Goal: Information Seeking & Learning: Learn about a topic

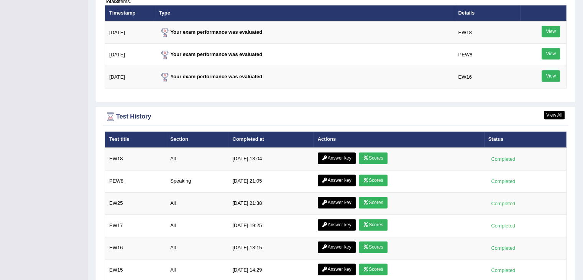
scroll to position [967, 0]
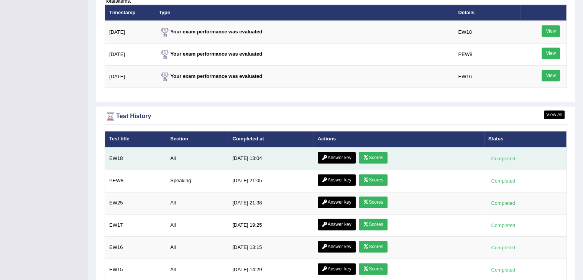
click at [368, 152] on link "Scores" at bounding box center [373, 158] width 28 height 12
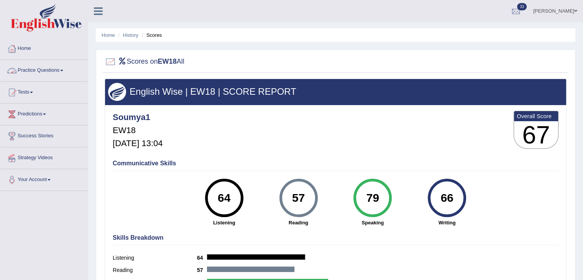
click at [51, 71] on link "Practice Questions" at bounding box center [43, 69] width 87 height 19
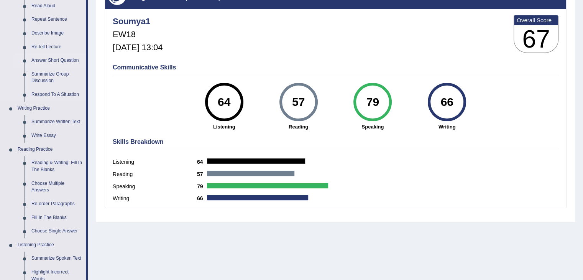
scroll to position [96, 0]
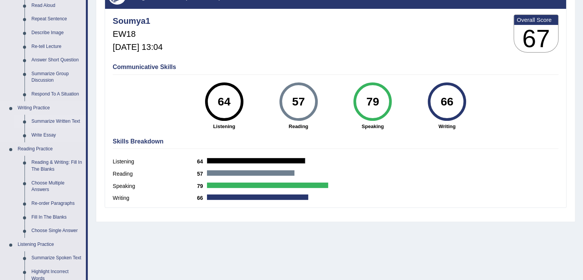
click at [54, 119] on link "Summarize Written Text" at bounding box center [57, 122] width 58 height 14
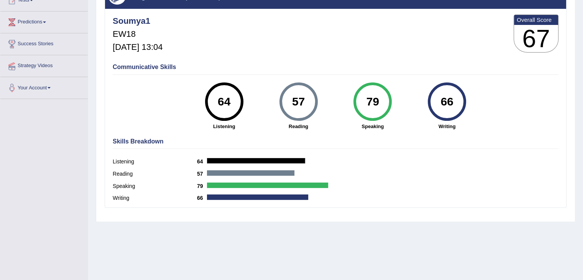
scroll to position [112, 0]
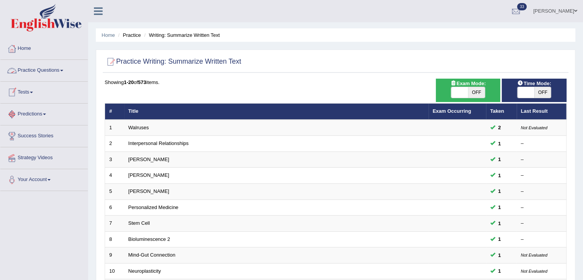
click at [23, 94] on link "Tests" at bounding box center [43, 91] width 87 height 19
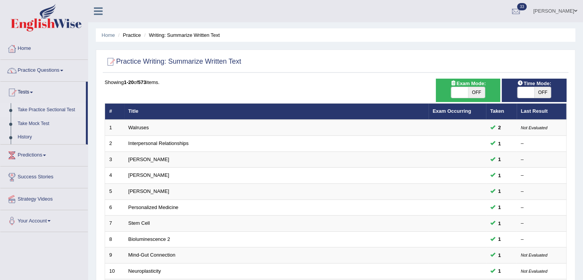
click at [44, 109] on link "Take Practice Sectional Test" at bounding box center [50, 110] width 72 height 14
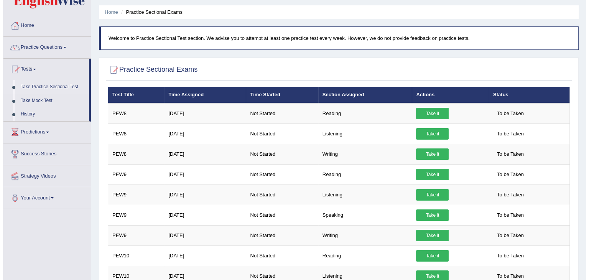
scroll to position [23, 0]
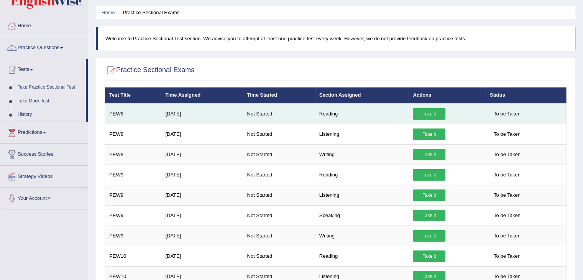
click at [421, 112] on link "Take it" at bounding box center [429, 114] width 33 height 12
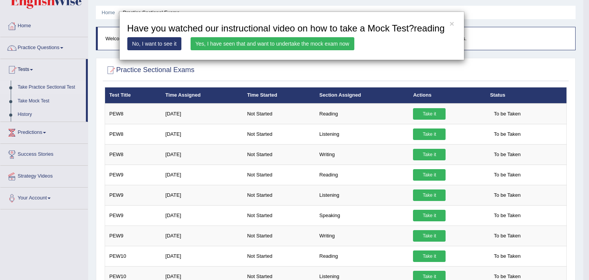
click at [282, 43] on link "Yes, I have seen that and want to undertake the mock exam now" at bounding box center [273, 43] width 164 height 13
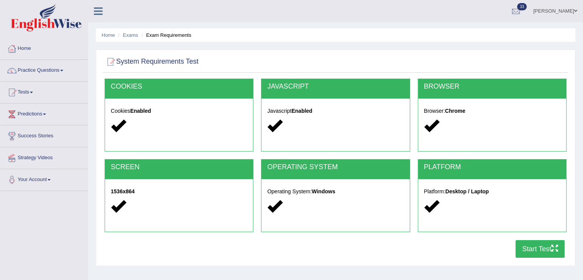
click at [537, 250] on button "Start Test" at bounding box center [540, 249] width 49 height 18
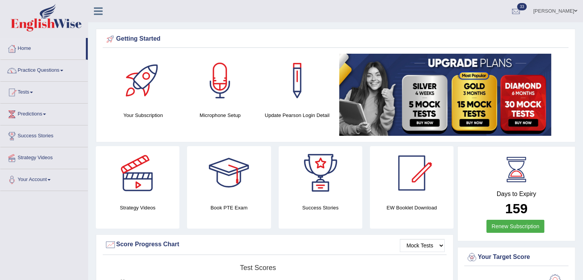
click at [61, 71] on link "Practice Questions" at bounding box center [43, 69] width 87 height 19
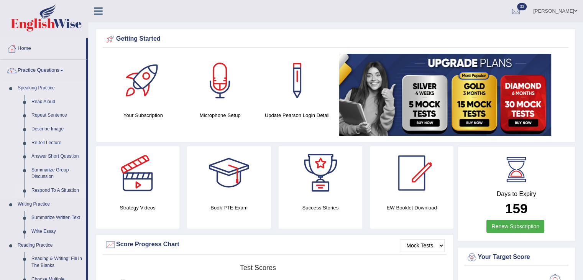
scroll to position [29, 0]
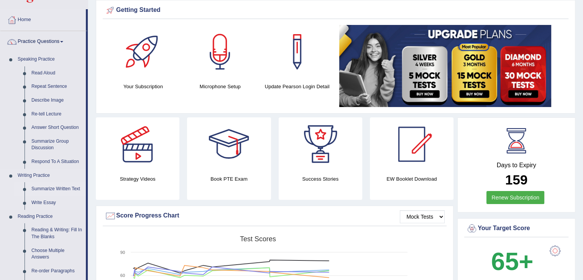
click at [61, 185] on link "Summarize Written Text" at bounding box center [57, 189] width 58 height 14
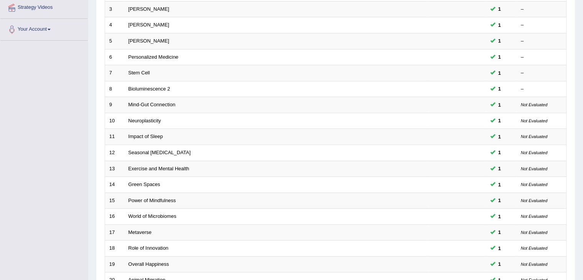
scroll to position [226, 0]
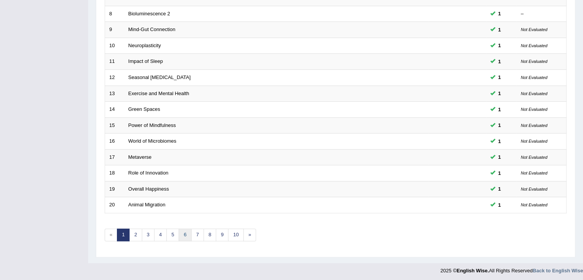
click at [186, 238] on link "6" at bounding box center [185, 235] width 13 height 13
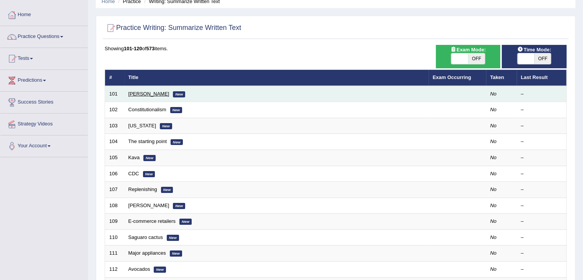
click at [132, 95] on link "Syd Field" at bounding box center [148, 94] width 41 height 6
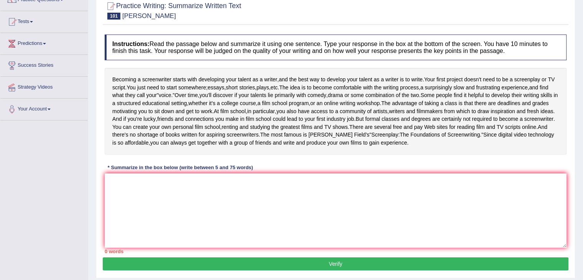
scroll to position [72, 0]
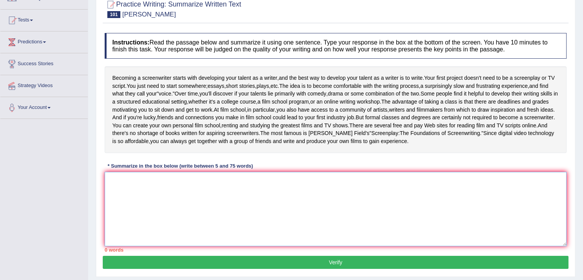
click at [128, 203] on textarea at bounding box center [336, 209] width 462 height 74
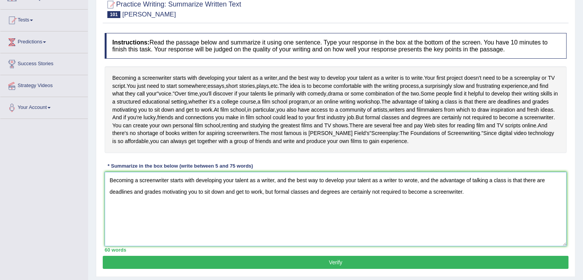
click at [430, 202] on textarea "Becoming a screenwriter starts with developing your talent as a writer, and the…" at bounding box center [336, 209] width 462 height 74
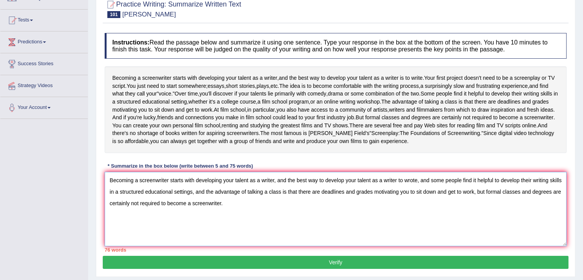
click at [475, 216] on textarea "Becoming a screenwriter starts with developing your talent as a writer, and the…" at bounding box center [336, 209] width 462 height 74
drag, startPoint x: 474, startPoint y: 214, endPoint x: 564, endPoint y: 215, distance: 89.8
click at [564, 215] on textarea "Becoming a screenwriter starts with developing your talent as a writer, and the…" at bounding box center [336, 209] width 462 height 74
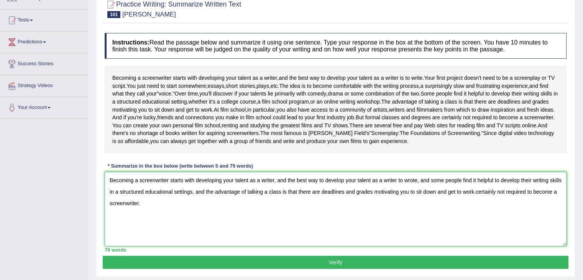
drag, startPoint x: 474, startPoint y: 213, endPoint x: 557, endPoint y: 221, distance: 82.9
click at [557, 221] on textarea "Becoming a screenwriter starts with developing your talent as a writer, and the…" at bounding box center [336, 209] width 462 height 74
click at [193, 215] on textarea "Becoming a screenwriter starts with developing your talent as a writer, and the…" at bounding box center [336, 209] width 462 height 74
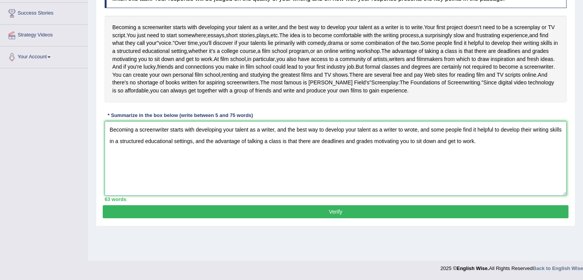
type textarea "Becoming a screenwriter starts with developing your talent as a writer, and the…"
click at [222, 218] on button "Verify" at bounding box center [336, 211] width 466 height 13
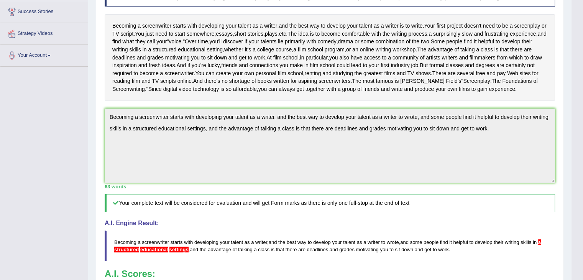
scroll to position [122, 0]
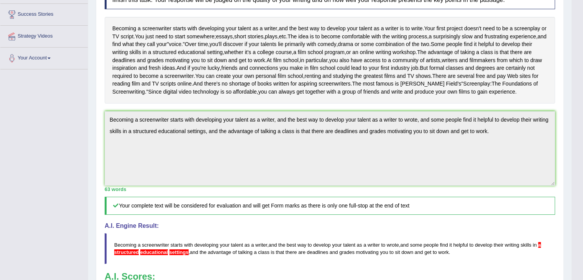
click at [222, 238] on div "Instructions: Read the passage below and summarize it using one sentence. Type …" at bounding box center [330, 158] width 455 height 357
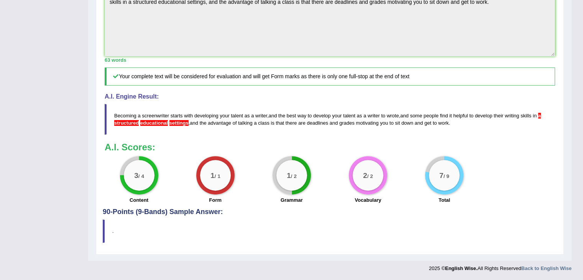
scroll to position [0, 0]
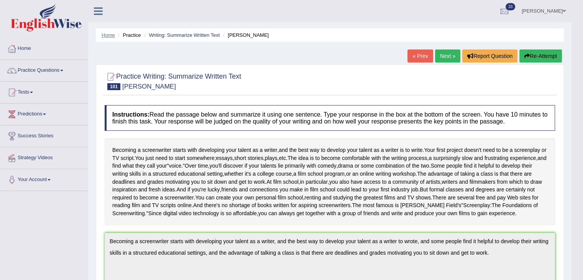
click at [110, 37] on link "Home" at bounding box center [108, 35] width 13 height 6
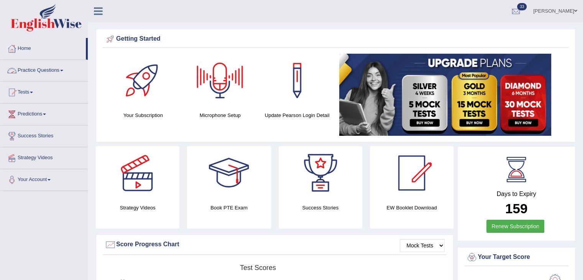
click at [62, 69] on link "Practice Questions" at bounding box center [43, 69] width 87 height 19
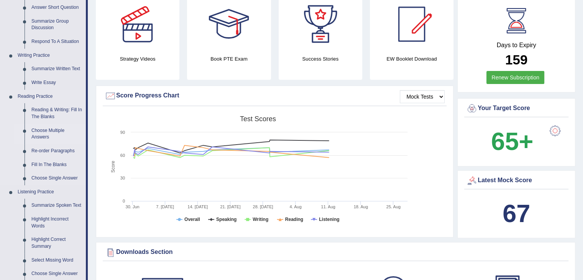
scroll to position [152, 0]
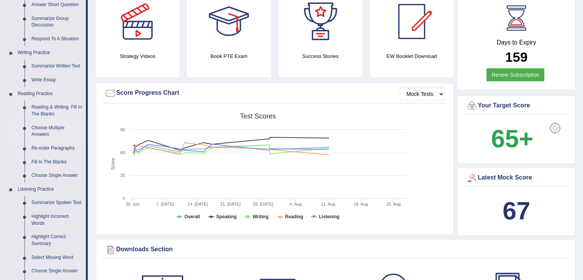
click at [41, 126] on link "Choose Multiple Answers" at bounding box center [57, 131] width 58 height 20
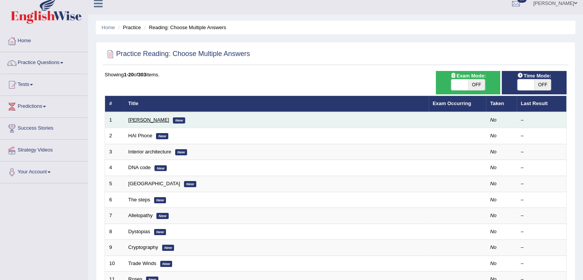
click at [152, 119] on link "[PERSON_NAME]" at bounding box center [148, 120] width 41 height 6
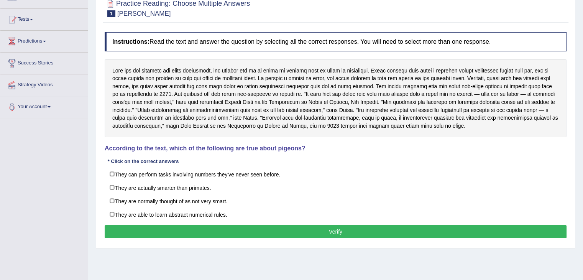
scroll to position [83, 0]
